Goal: Task Accomplishment & Management: Use online tool/utility

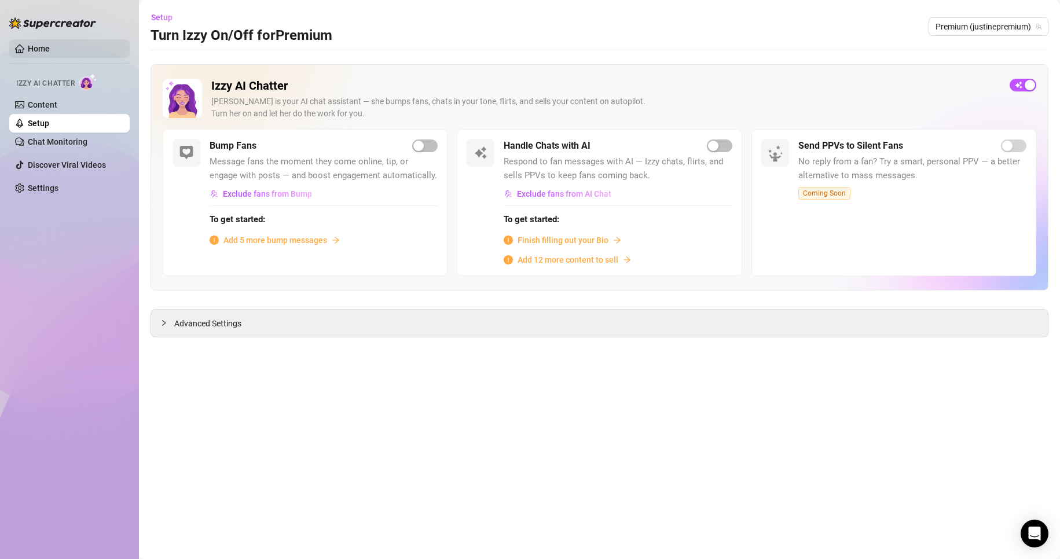
click at [39, 45] on link "Home" at bounding box center [39, 48] width 22 height 9
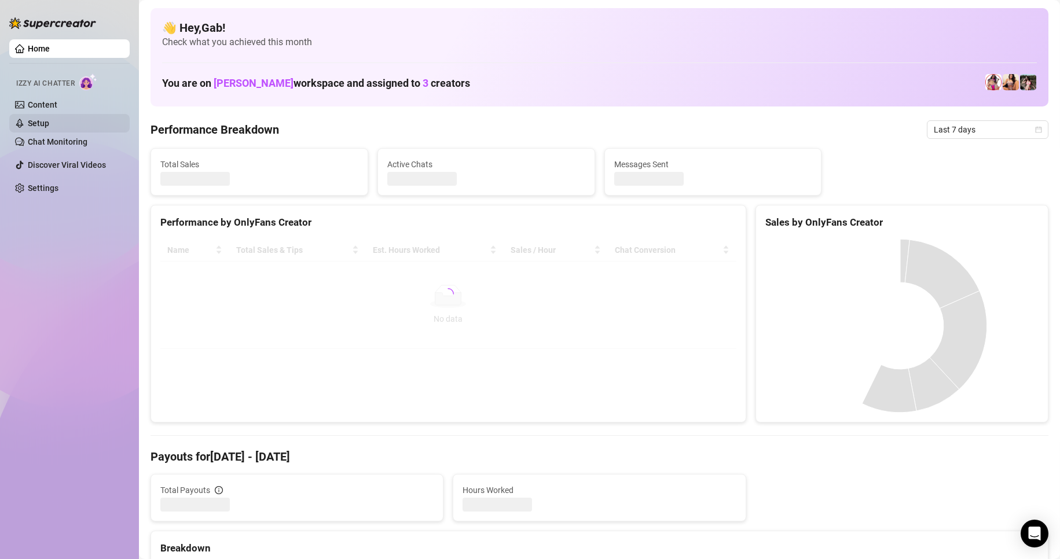
click at [49, 120] on link "Setup" at bounding box center [38, 123] width 21 height 9
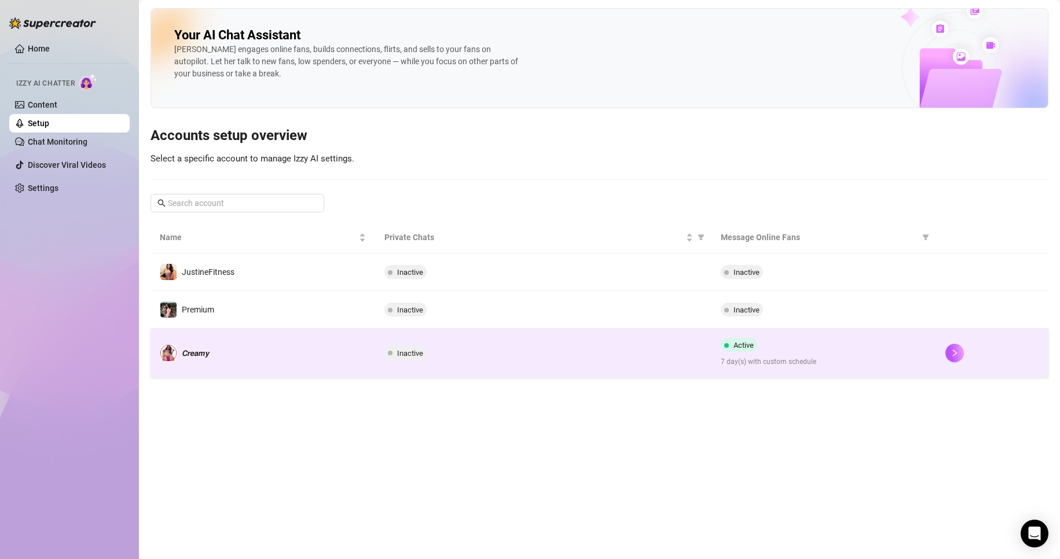
click at [262, 343] on td "𝘾𝙧𝙚𝙖𝙢𝙮" at bounding box center [262, 353] width 225 height 49
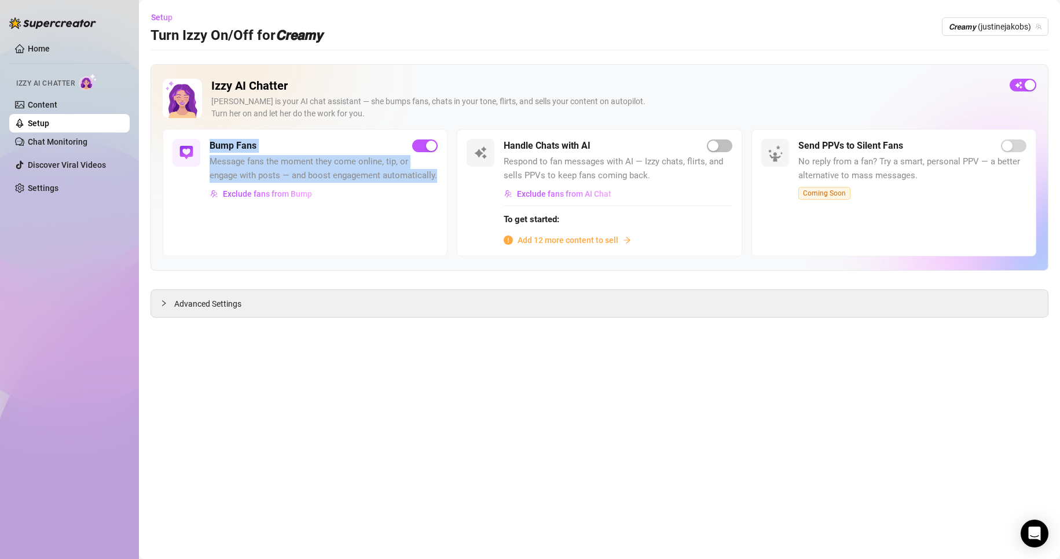
drag, startPoint x: 211, startPoint y: 144, endPoint x: 421, endPoint y: 171, distance: 211.8
click at [421, 171] on div "Bump Fans Message fans the moment they come online, tip, or engage with posts —…" at bounding box center [323, 171] width 228 height 64
click at [421, 171] on span "Message fans the moment they come online, tip, or engage with posts — and boost…" at bounding box center [323, 168] width 228 height 27
click at [49, 119] on link "Setup" at bounding box center [38, 123] width 21 height 9
